Goal: Answer question/provide support

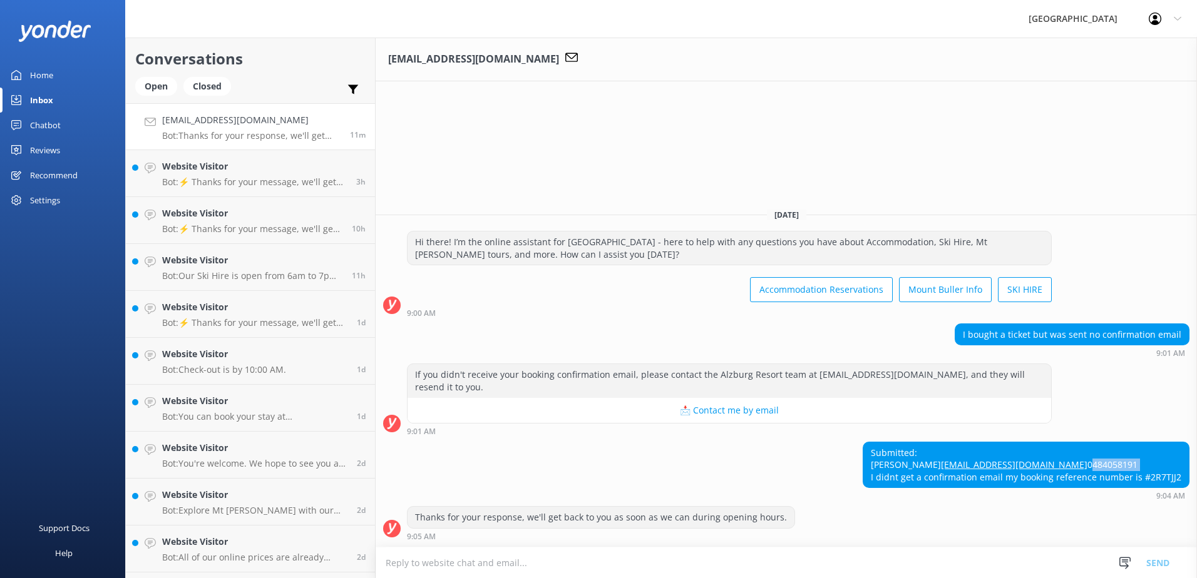
drag, startPoint x: 934, startPoint y: 466, endPoint x: 880, endPoint y: 466, distance: 54.5
click at [880, 466] on div "Submitted: [PERSON_NAME] [EMAIL_ADDRESS][DOMAIN_NAME] 0484058191 I didnt get a …" at bounding box center [1025, 466] width 325 height 46
click at [782, 503] on div "Submitted: [PERSON_NAME] [EMAIL_ADDRESS][DOMAIN_NAME] 0484058191 I didnt get a …" at bounding box center [786, 474] width 821 height 65
drag, startPoint x: 1184, startPoint y: 479, endPoint x: 1151, endPoint y: 474, distance: 32.9
click at [1151, 474] on div "Submitted: [PERSON_NAME] [EMAIL_ADDRESS][DOMAIN_NAME] 0484058191 I didnt get a …" at bounding box center [1025, 466] width 325 height 46
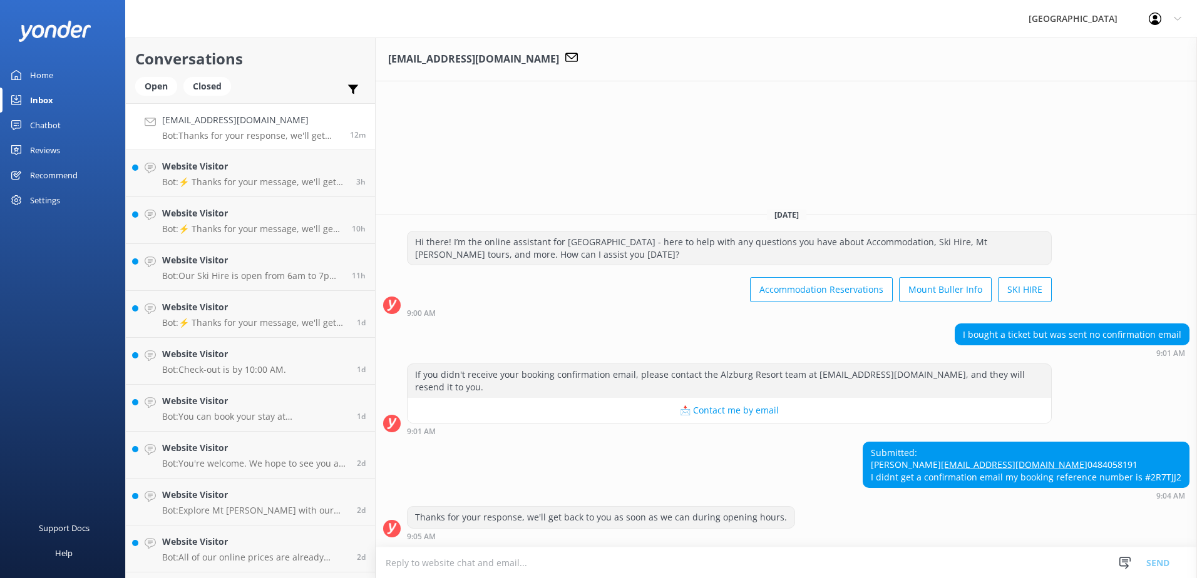
drag, startPoint x: 1151, startPoint y: 474, endPoint x: 1159, endPoint y: 474, distance: 7.5
copy div "2R7TJJ2"
drag, startPoint x: 927, startPoint y: 440, endPoint x: 878, endPoint y: 439, distance: 49.5
click at [878, 443] on div "Submitted: [PERSON_NAME] [EMAIL_ADDRESS][DOMAIN_NAME] 0484058191 I didnt get a …" at bounding box center [1025, 466] width 325 height 46
drag, startPoint x: 878, startPoint y: 439, endPoint x: 903, endPoint y: 439, distance: 25.0
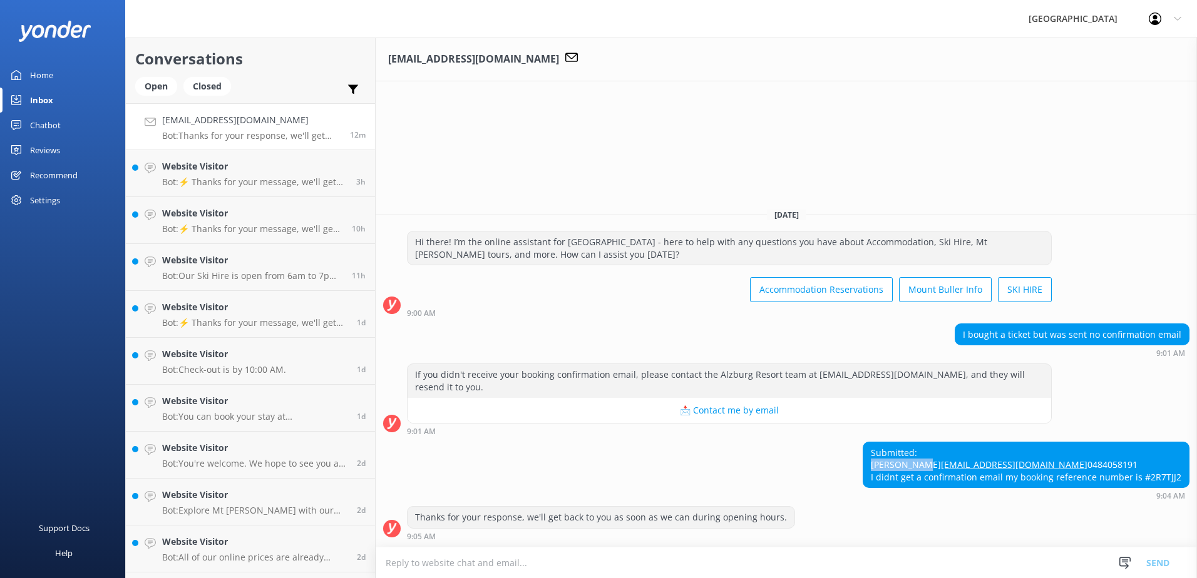
copy div "[PERSON_NAME]"
